Goal: Navigation & Orientation: Find specific page/section

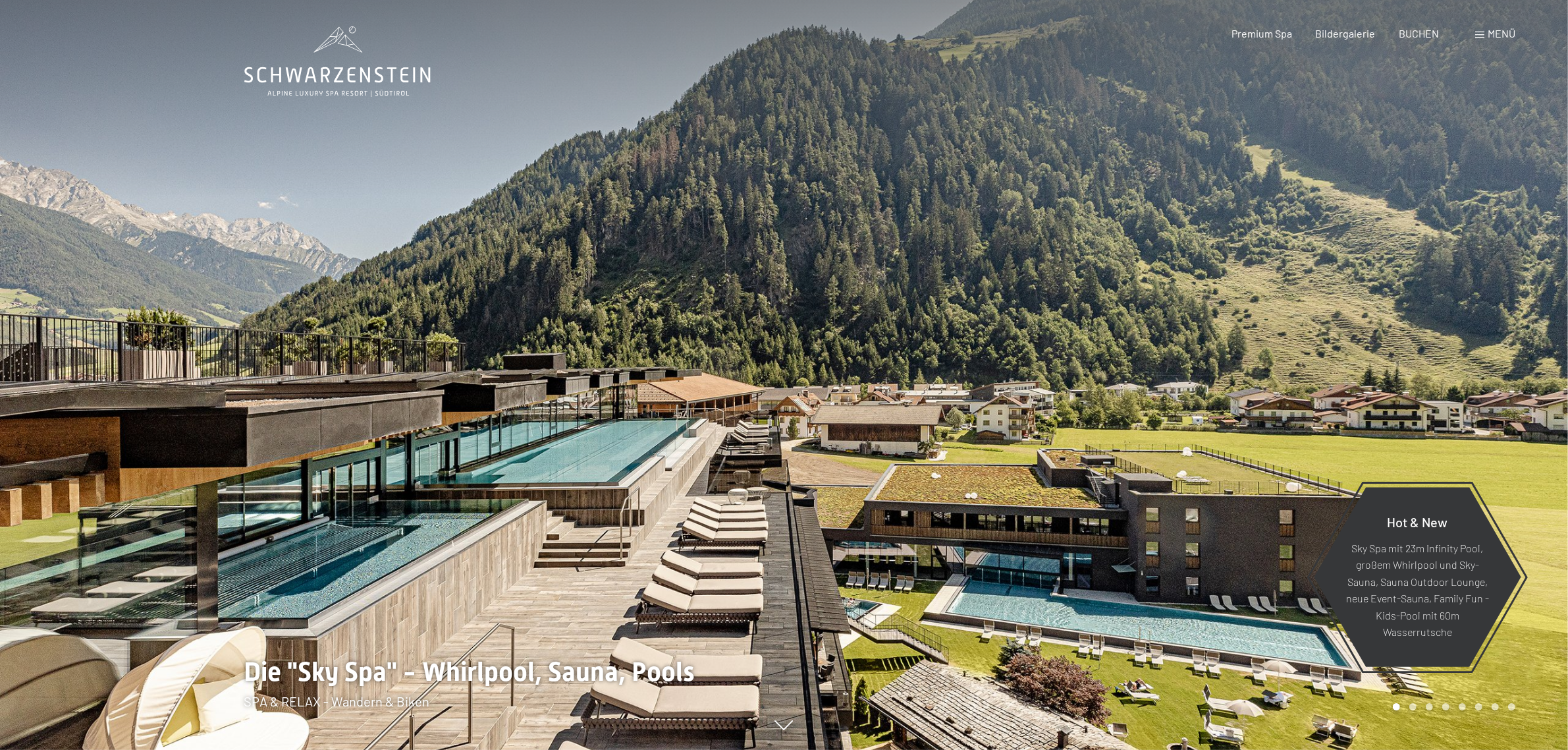
drag, startPoint x: 0, startPoint y: 0, endPoint x: 1474, endPoint y: 31, distance: 1474.3
click at [1474, 31] on div "Buchen Anfragen Premium Spa Bildergalerie BUCHEN Menü DE IT EN Gutschein Bilder…" at bounding box center [1350, 34] width 330 height 14
click at [1477, 31] on span at bounding box center [1479, 35] width 9 height 6
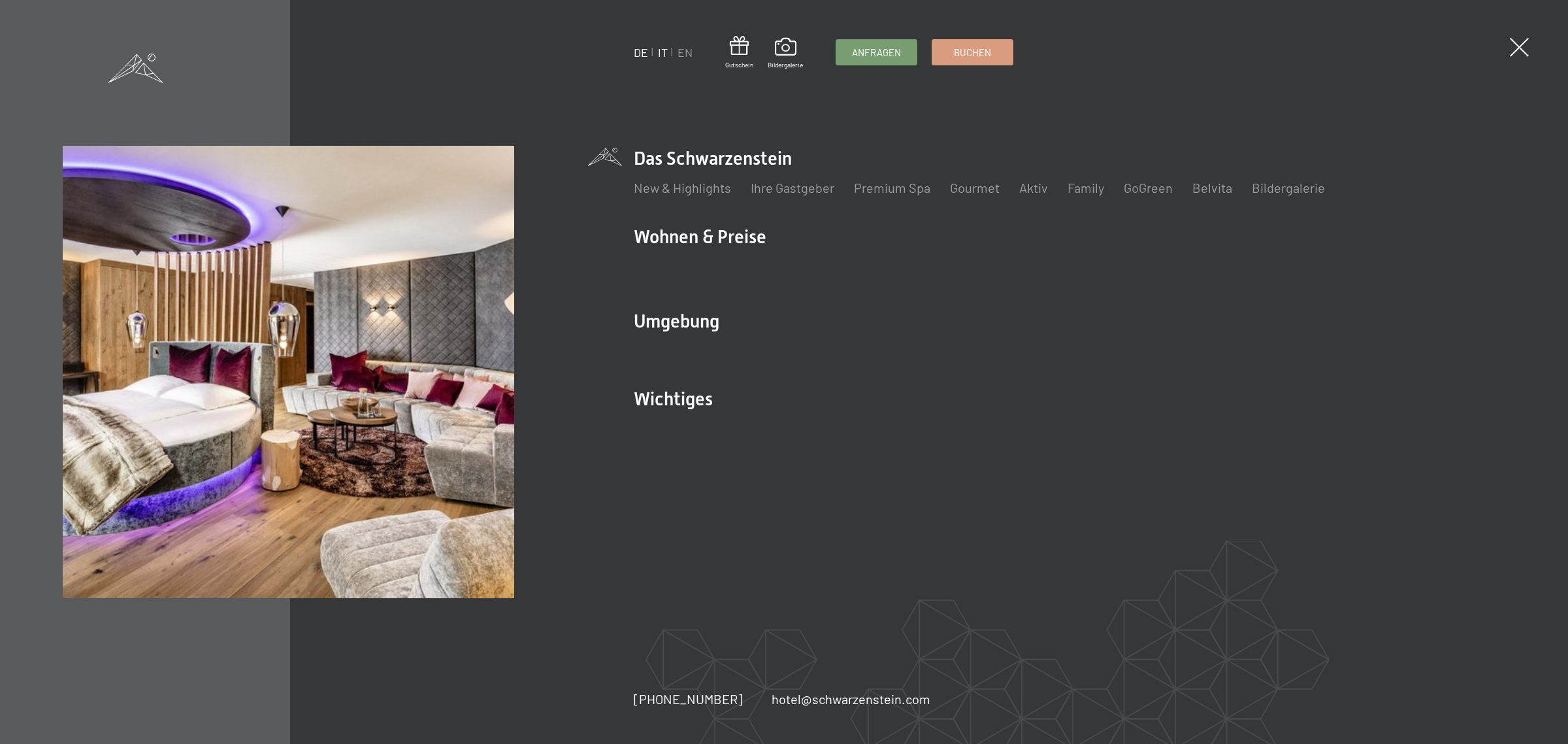
click at [662, 51] on link "IT" at bounding box center [663, 52] width 10 height 14
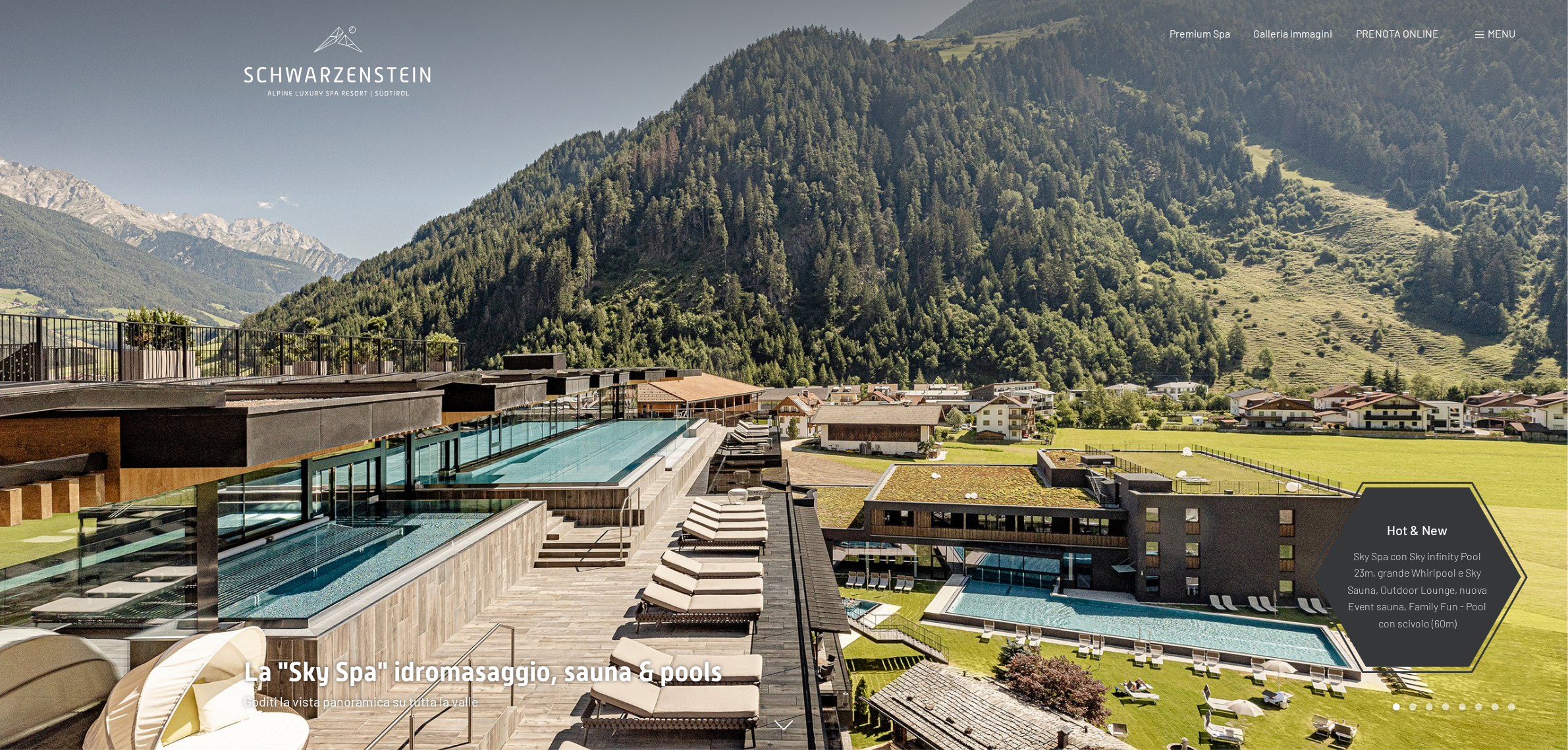
click at [1477, 38] on div "Menu" at bounding box center [1494, 34] width 40 height 14
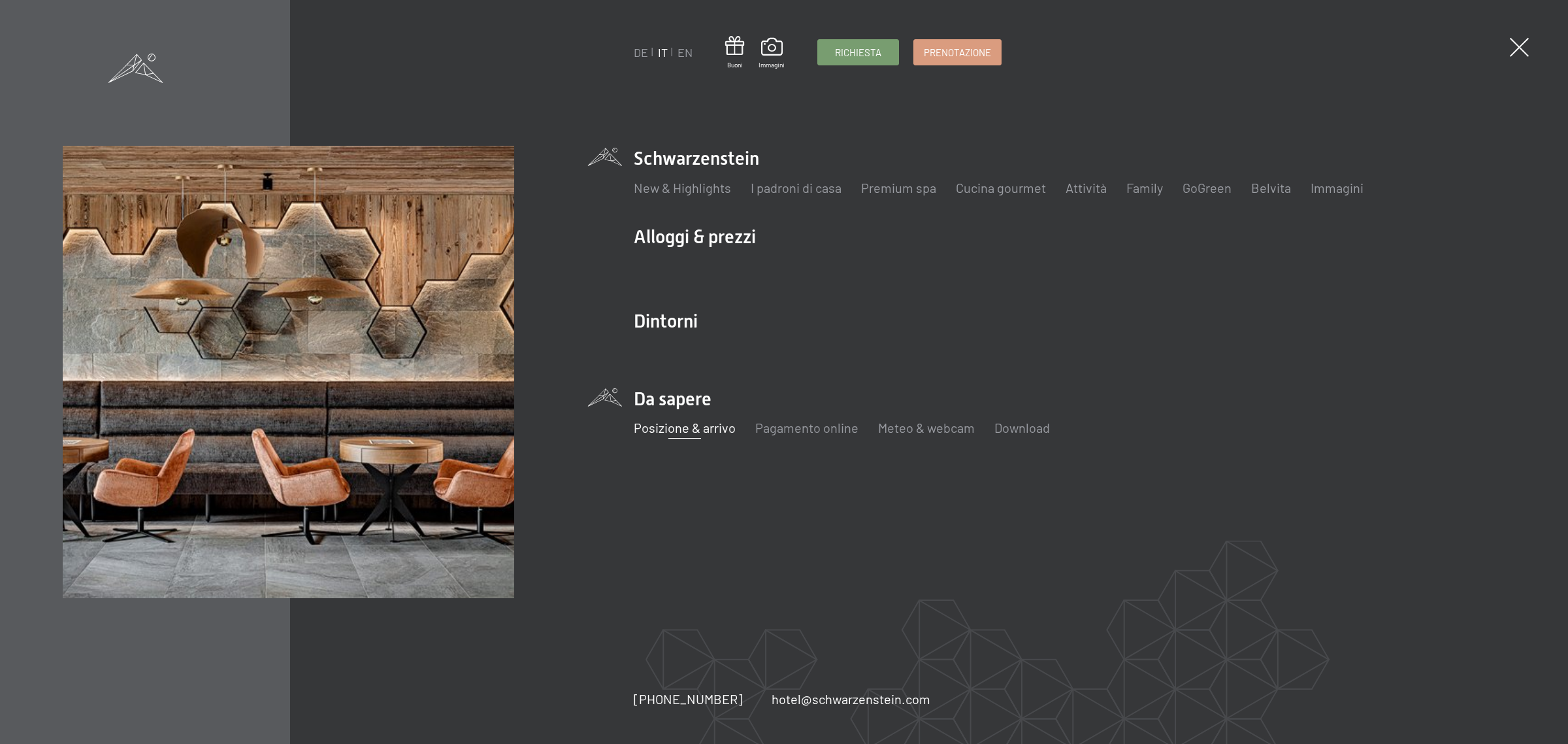
click at [709, 432] on link "Posizione & arrivo" at bounding box center [684, 427] width 102 height 16
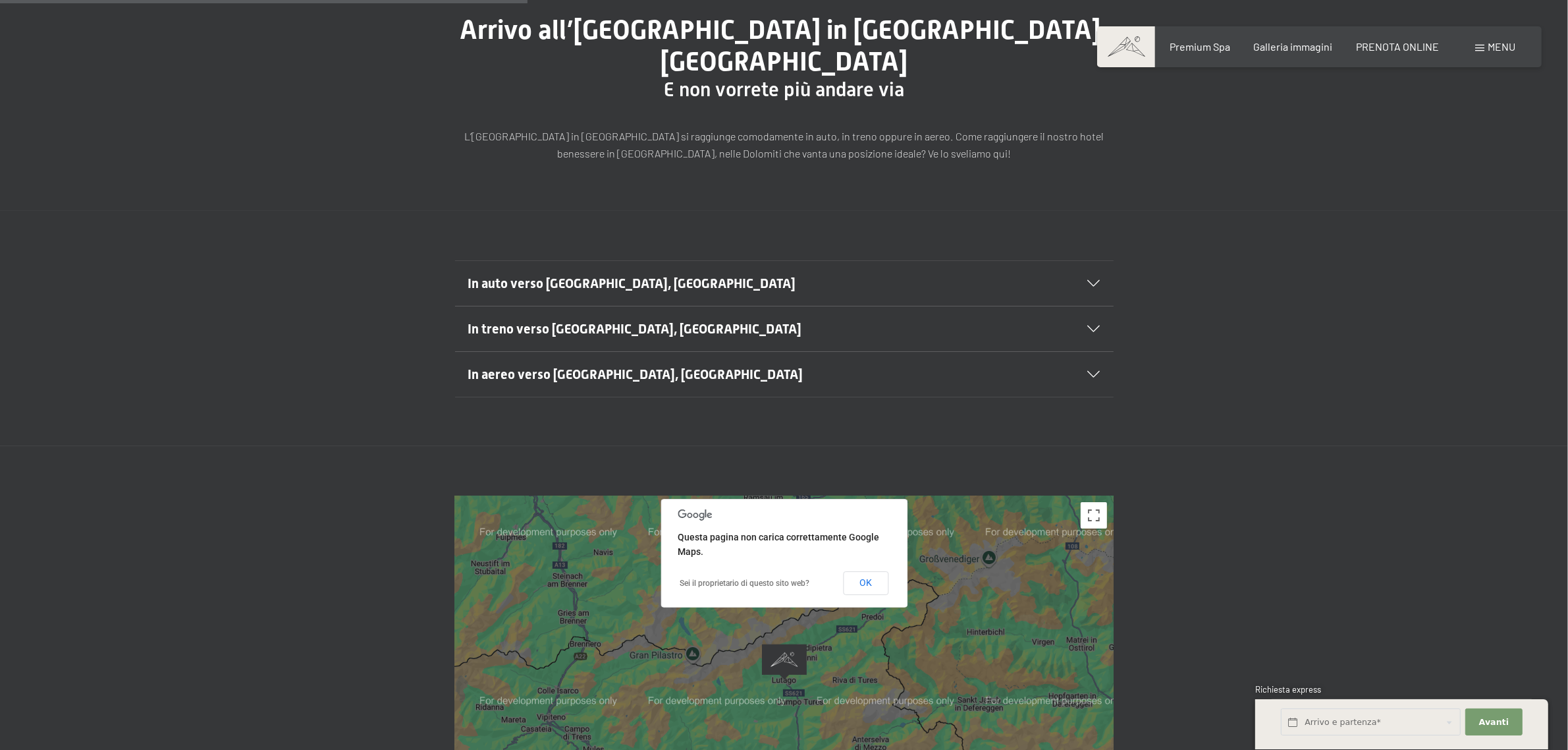
scroll to position [439, 0]
